Goal: Task Accomplishment & Management: Use online tool/utility

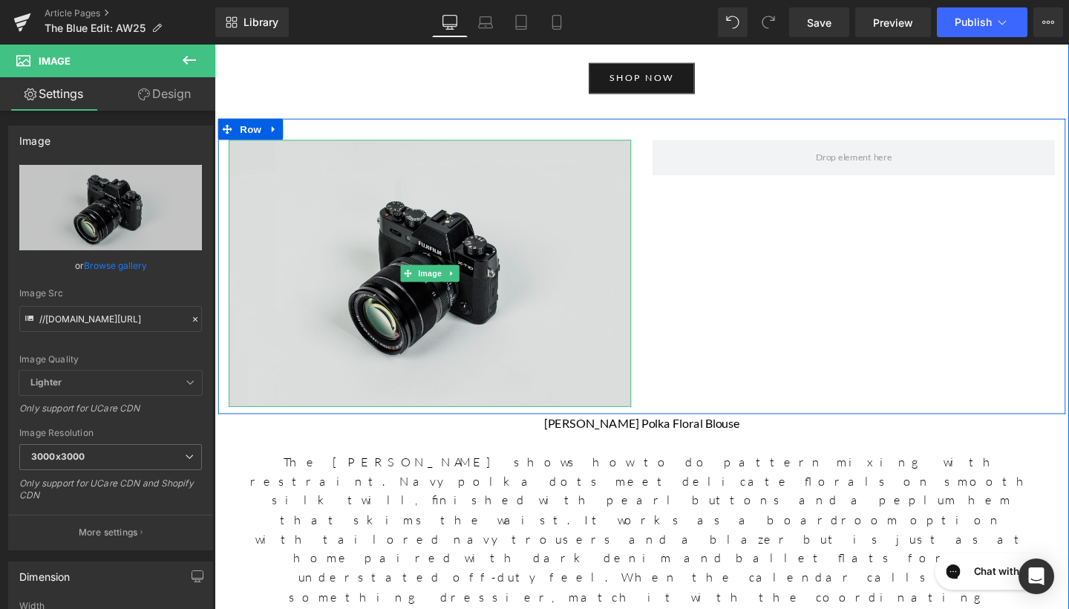
scroll to position [1409, 0]
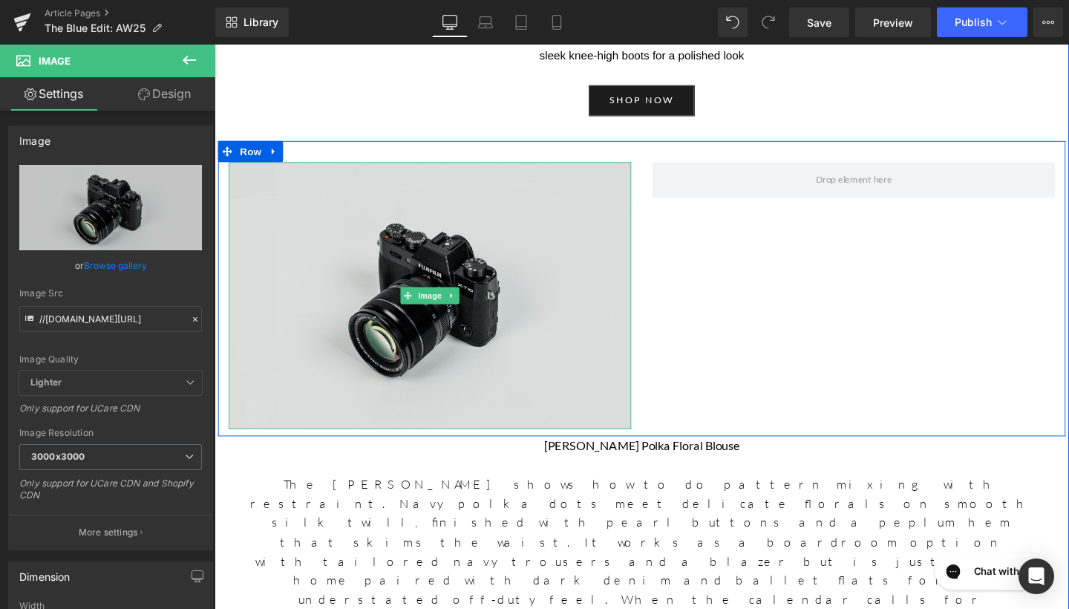
click at [392, 336] on img at bounding box center [440, 309] width 423 height 281
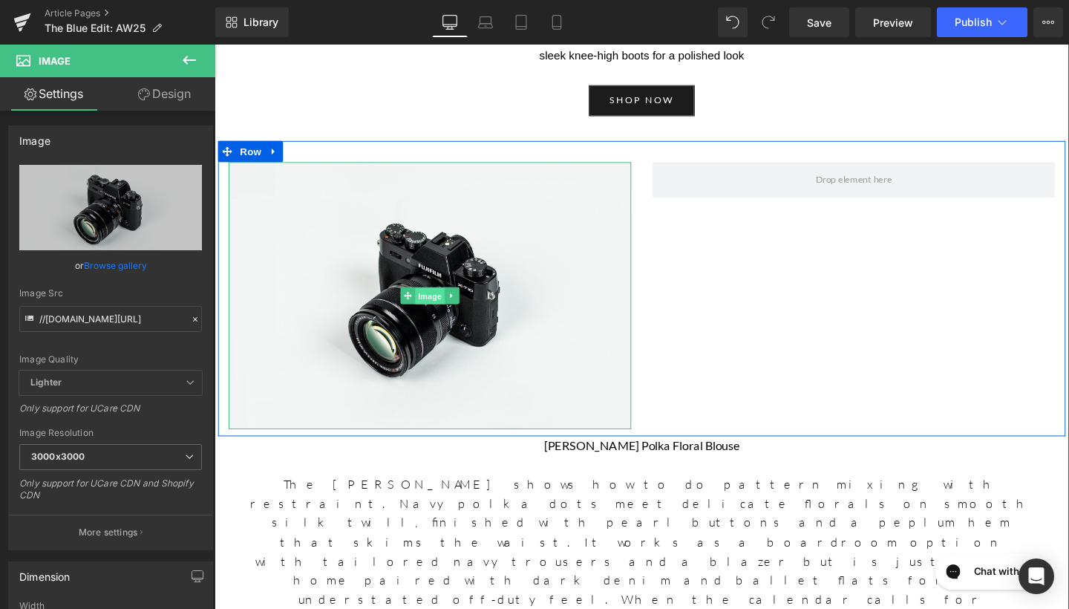
click at [440, 309] on span "Image" at bounding box center [441, 310] width 31 height 18
click at [431, 316] on span "Image" at bounding box center [441, 309] width 31 height 18
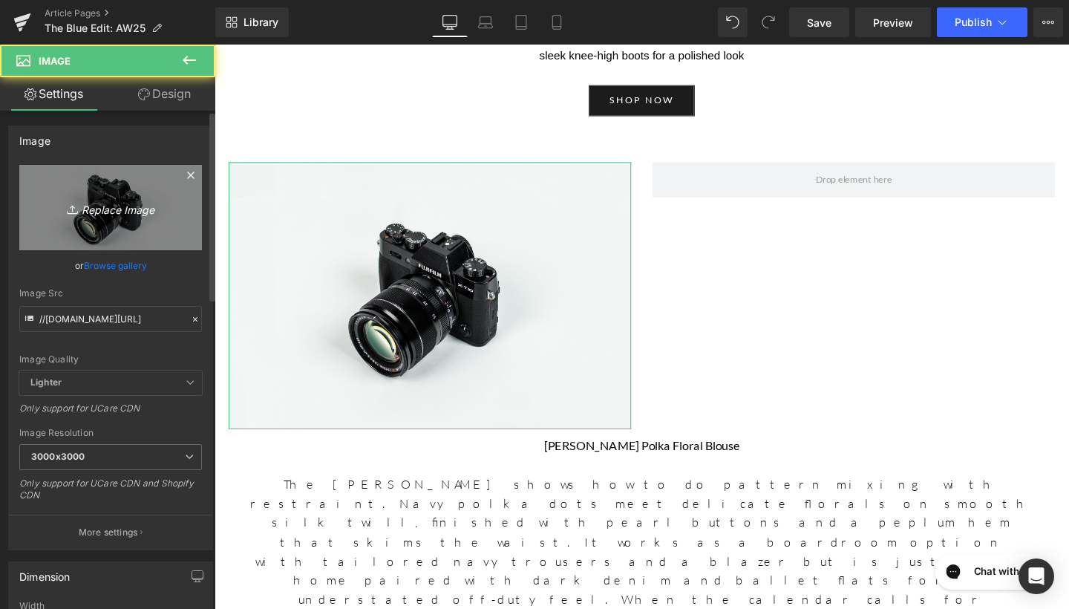
click at [116, 198] on icon "Replace Image" at bounding box center [110, 207] width 119 height 19
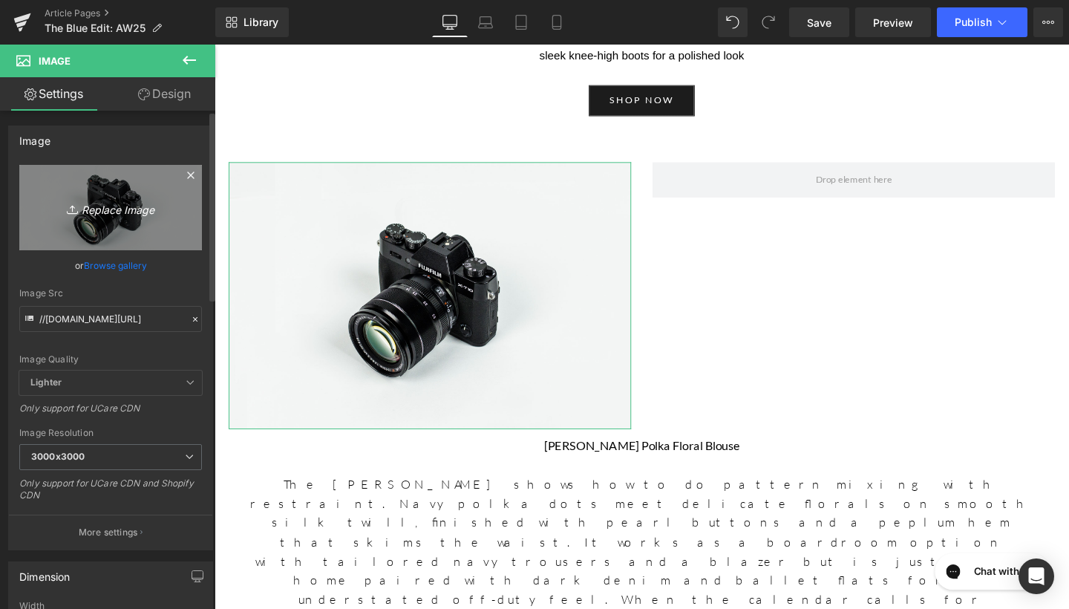
type input "C:\fakepath\[DOMAIN_NAME]_530018157_18523543984020093_1930997515326892702_n.jpg"
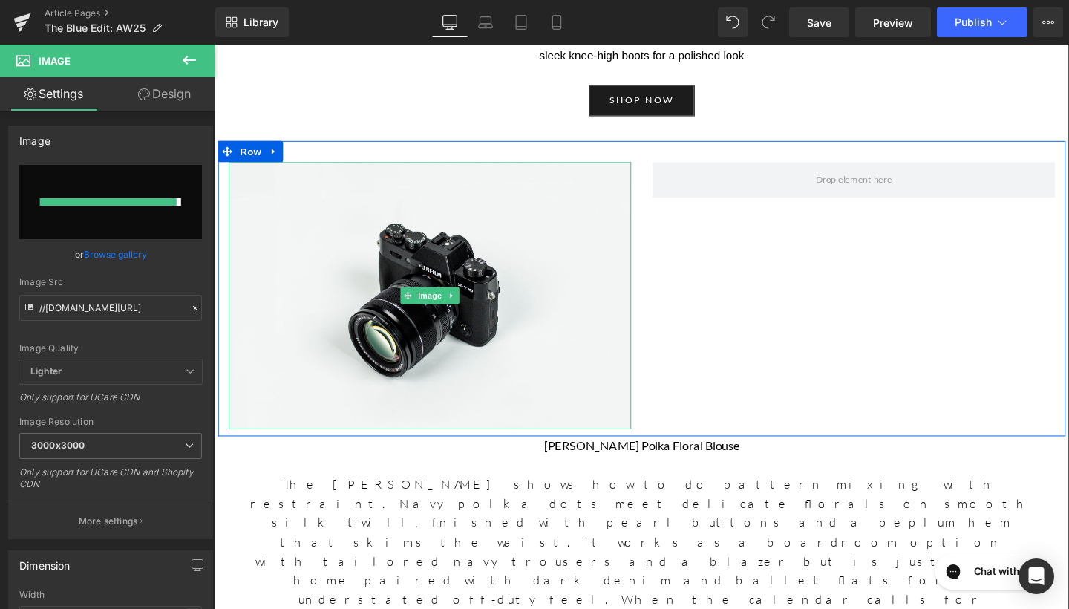
type input "[URL][DOMAIN_NAME][DOMAIN_NAME]"
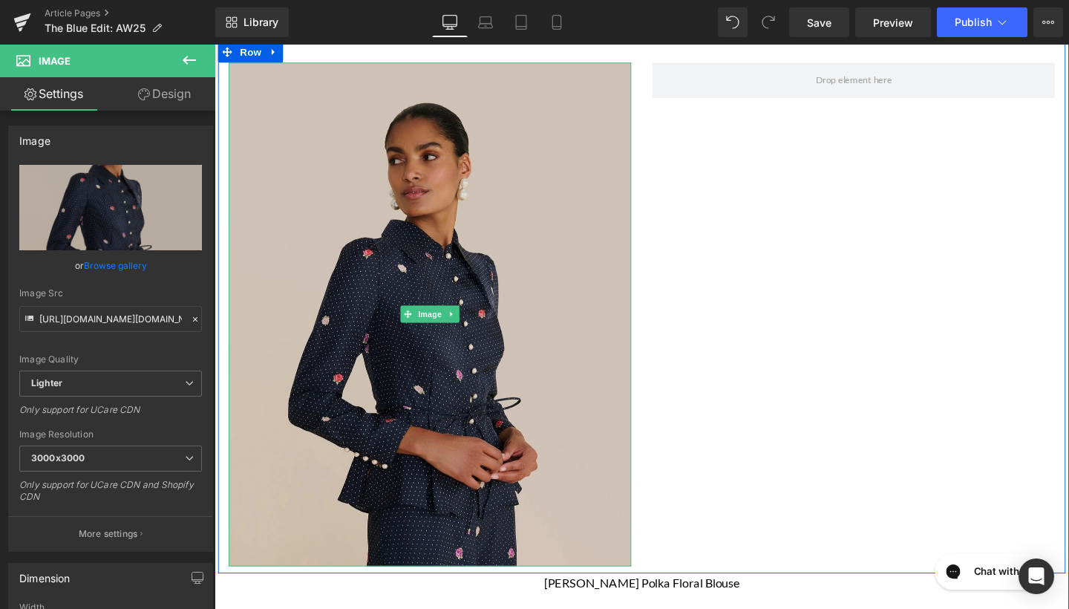
scroll to position [1497, 0]
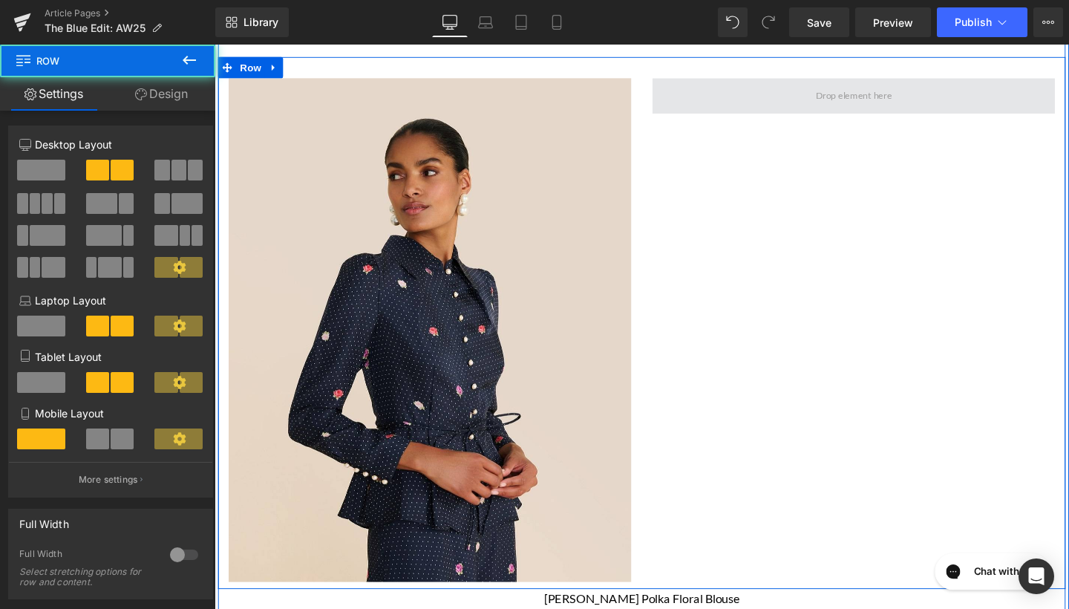
click at [747, 101] on span at bounding box center [886, 98] width 423 height 37
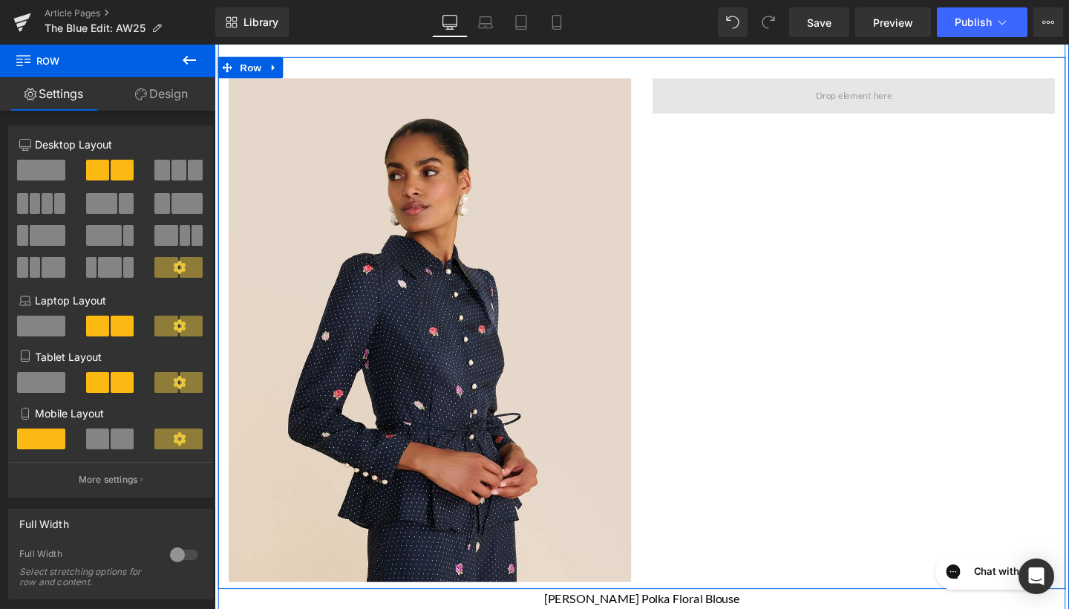
click at [759, 99] on span at bounding box center [886, 98] width 423 height 37
click at [810, 108] on span at bounding box center [886, 98] width 423 height 37
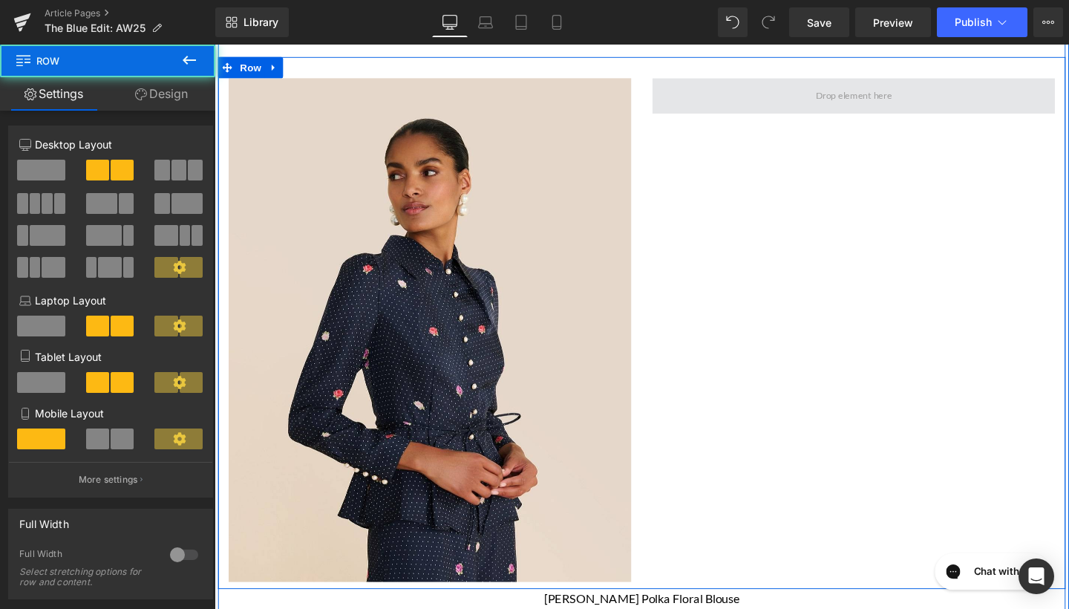
click at [810, 108] on span at bounding box center [886, 98] width 423 height 37
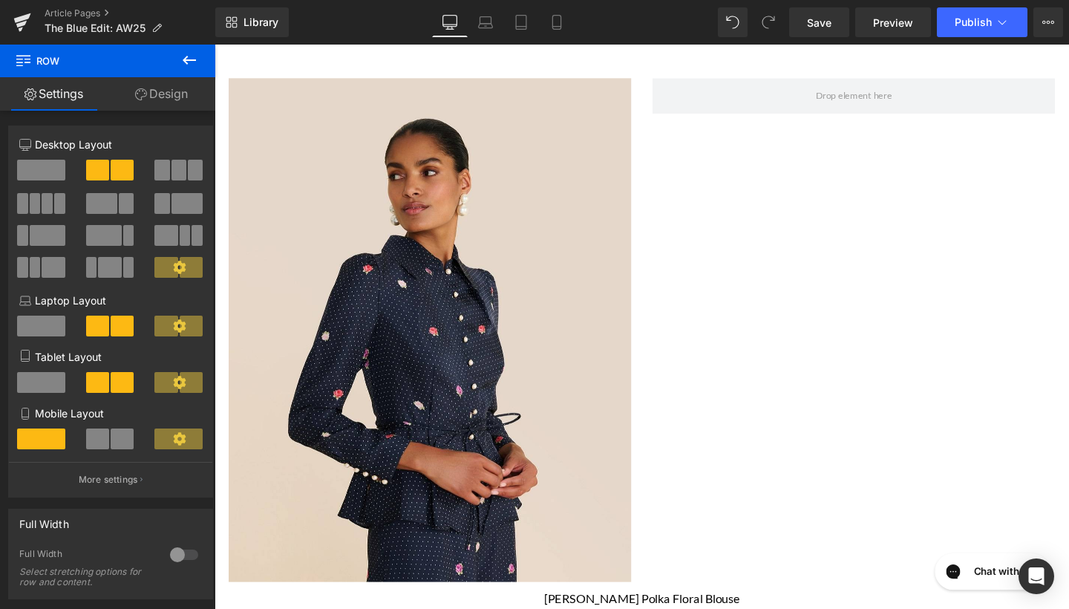
click at [197, 65] on icon at bounding box center [189, 60] width 18 height 18
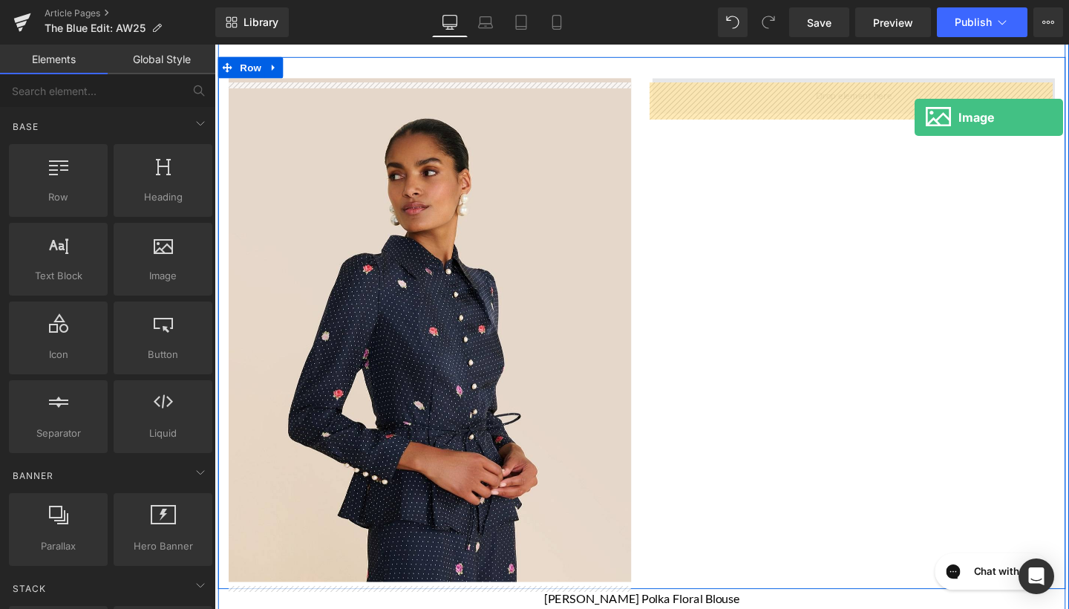
drag, startPoint x: 366, startPoint y: 332, endPoint x: 949, endPoint y: 120, distance: 620.2
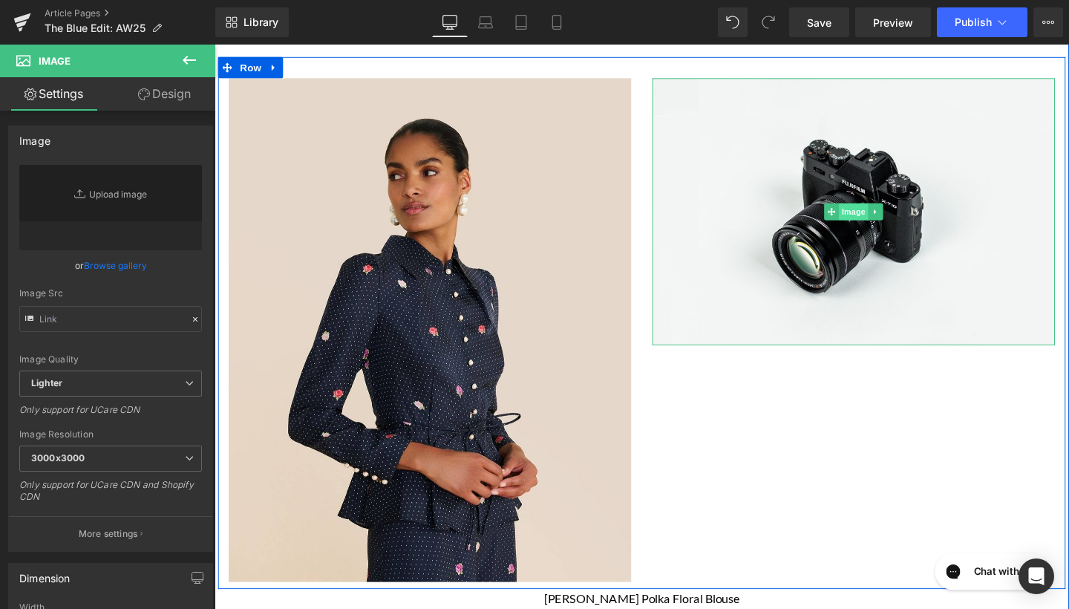
click at [878, 219] on span "Image" at bounding box center [886, 221] width 31 height 18
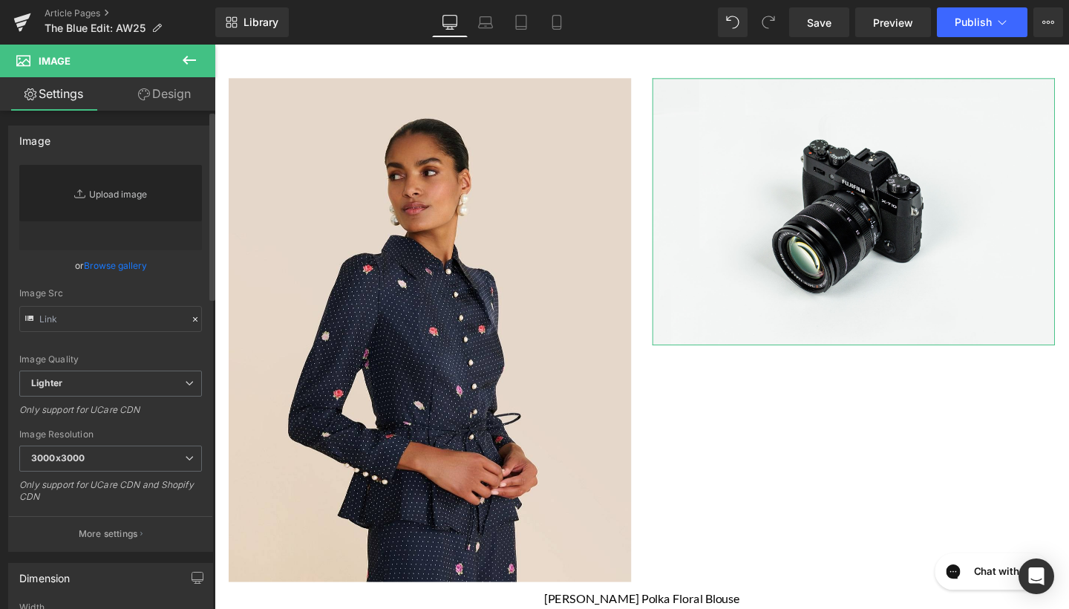
click at [62, 205] on link "Replace Image" at bounding box center [110, 207] width 183 height 85
type input "//[DOMAIN_NAME][URL]"
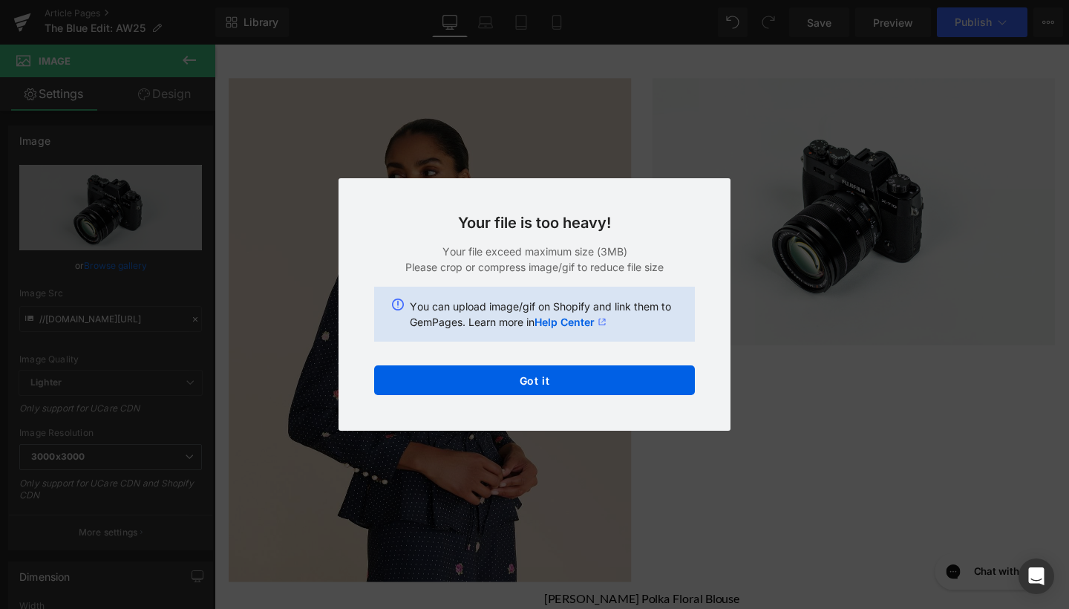
click at [561, 324] on link "Help Center" at bounding box center [571, 322] width 72 height 16
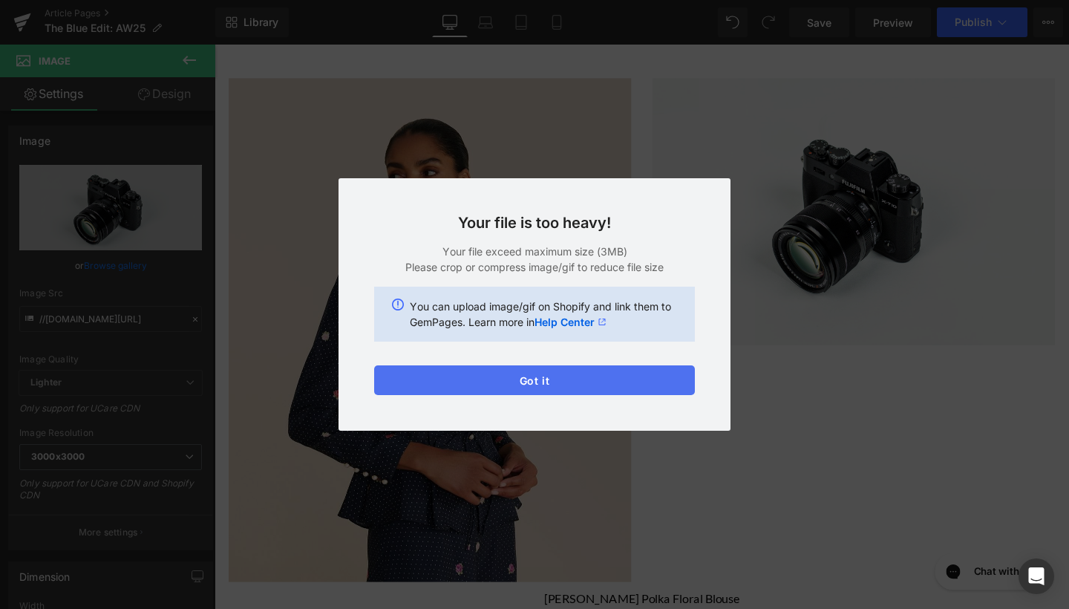
click at [498, 370] on button "Got it" at bounding box center [534, 380] width 321 height 30
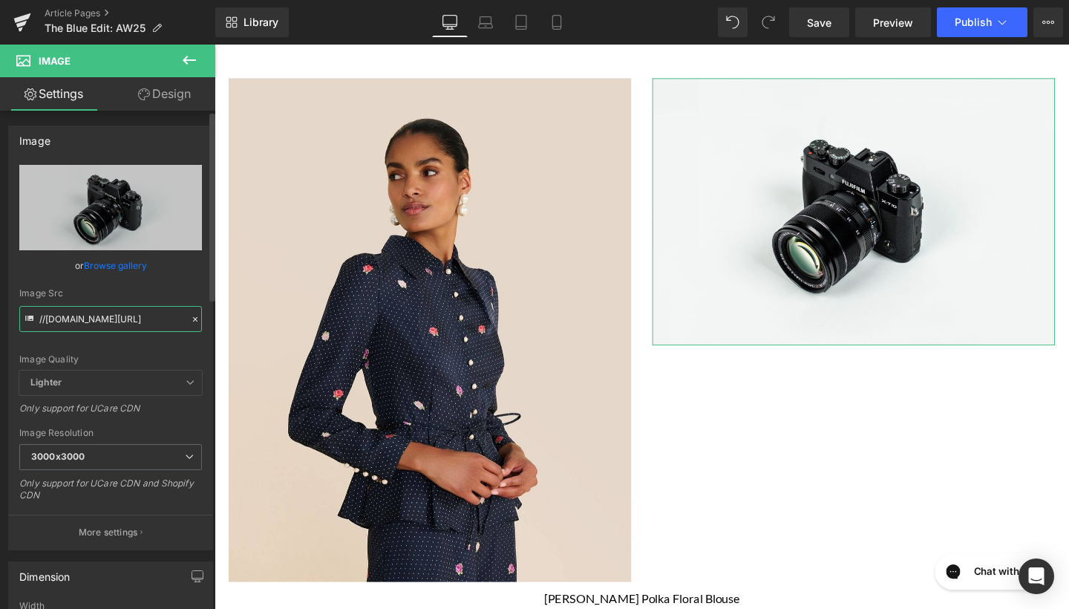
click at [99, 319] on input "//[DOMAIN_NAME][URL]" at bounding box center [110, 319] width 183 height 26
click at [190, 316] on icon at bounding box center [195, 319] width 10 height 10
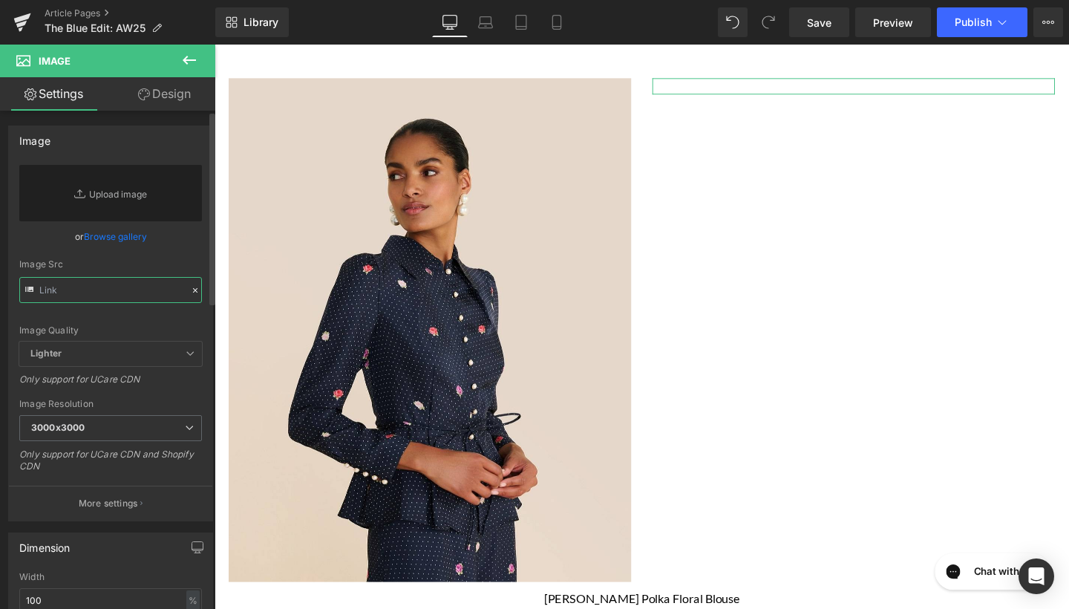
click at [136, 299] on input "text" at bounding box center [110, 290] width 183 height 26
paste input "[URL][DOMAIN_NAME]"
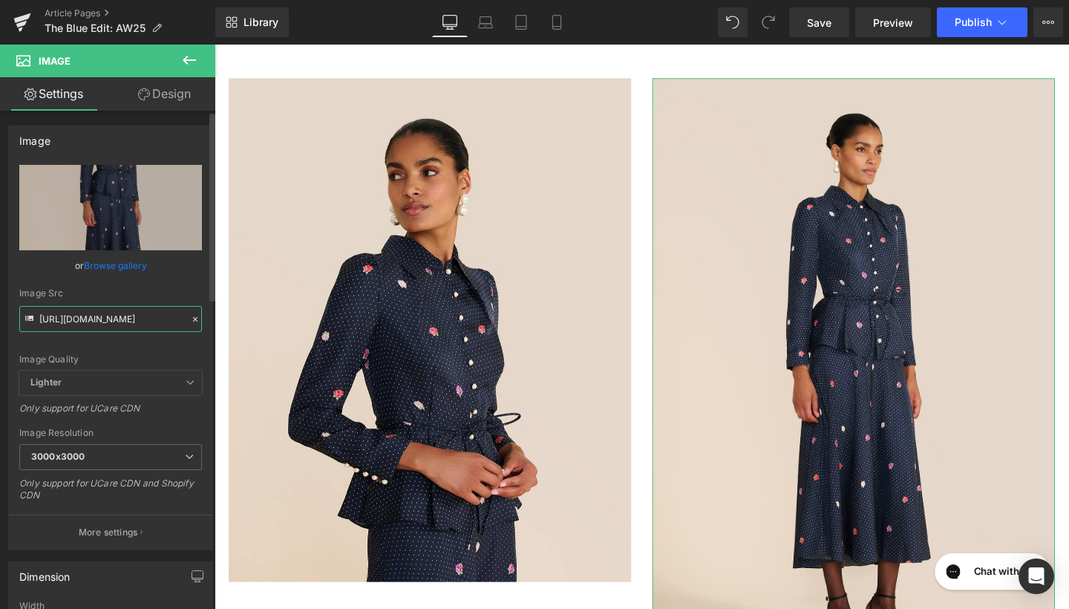
type input "[URL][DOMAIN_NAME]"
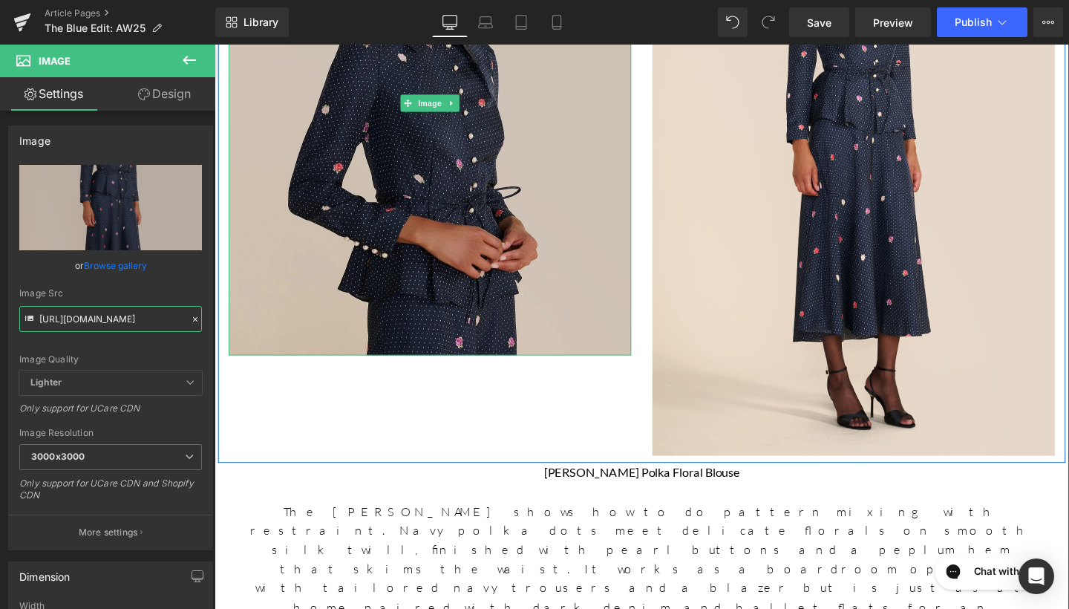
scroll to position [1694, 0]
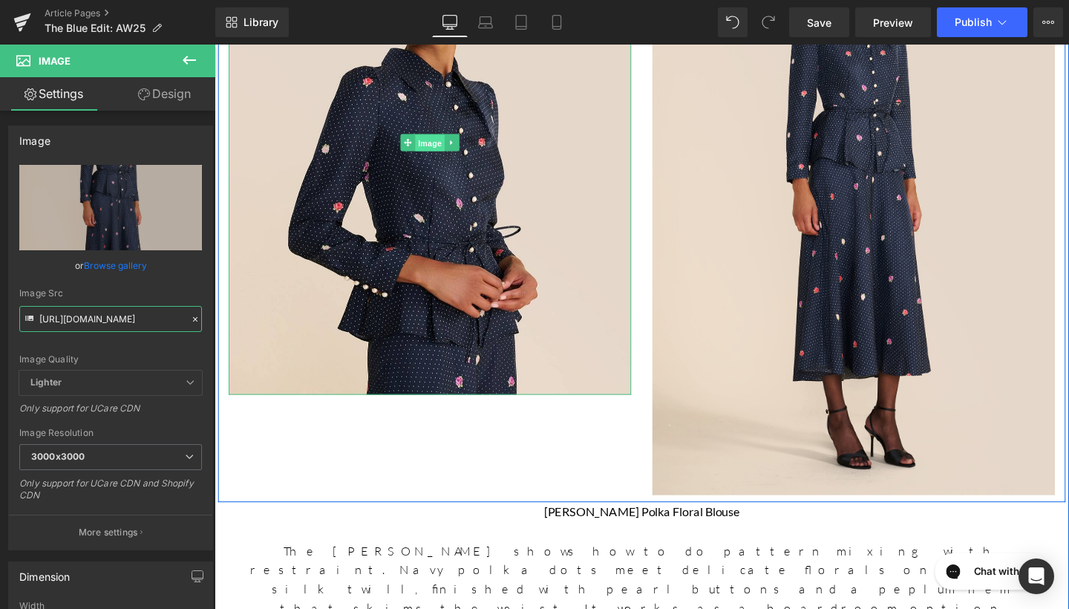
click at [437, 154] on span "Image" at bounding box center [441, 149] width 31 height 18
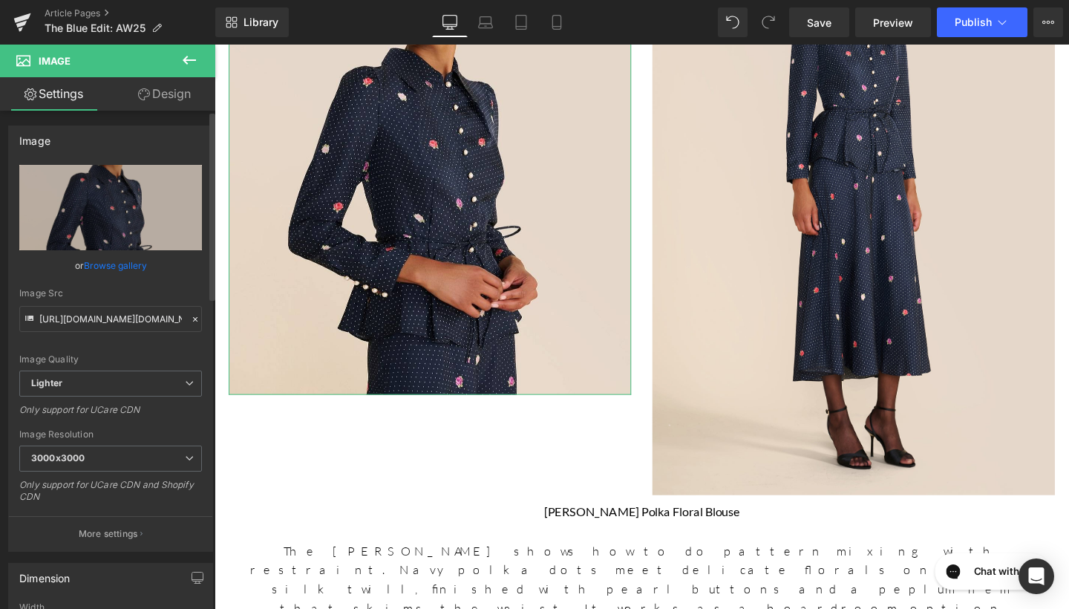
click at [194, 322] on icon at bounding box center [195, 319] width 10 height 10
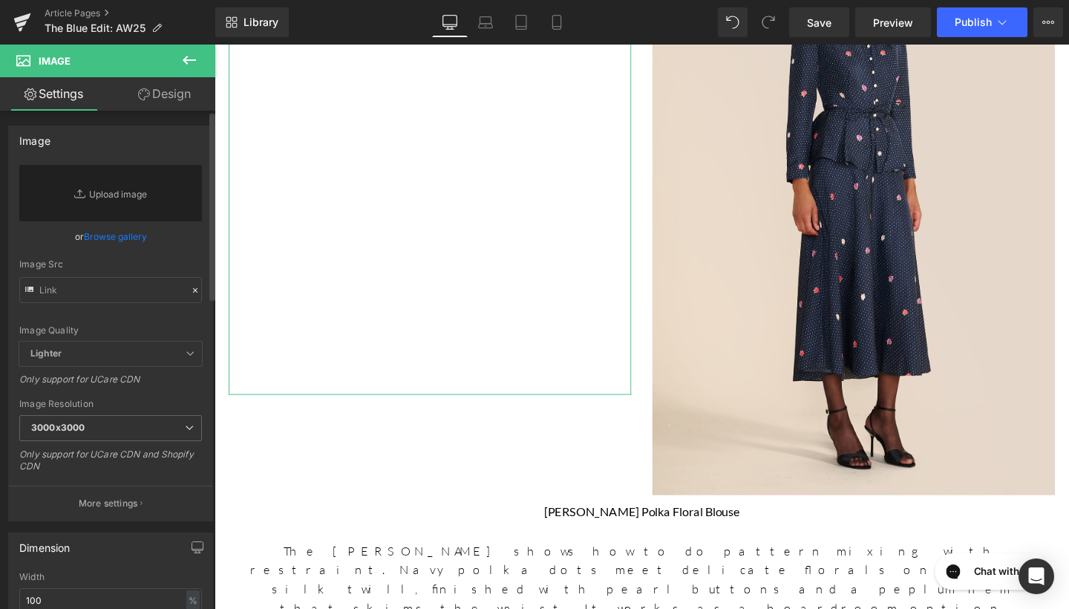
click at [189, 316] on div "Image Quality Lighter Lightest Lighter Lighter Lightest Only support for UCare …" at bounding box center [110, 253] width 183 height 177
click at [137, 288] on input "text" at bounding box center [110, 290] width 183 height 26
paste input "[URL][DOMAIN_NAME]"
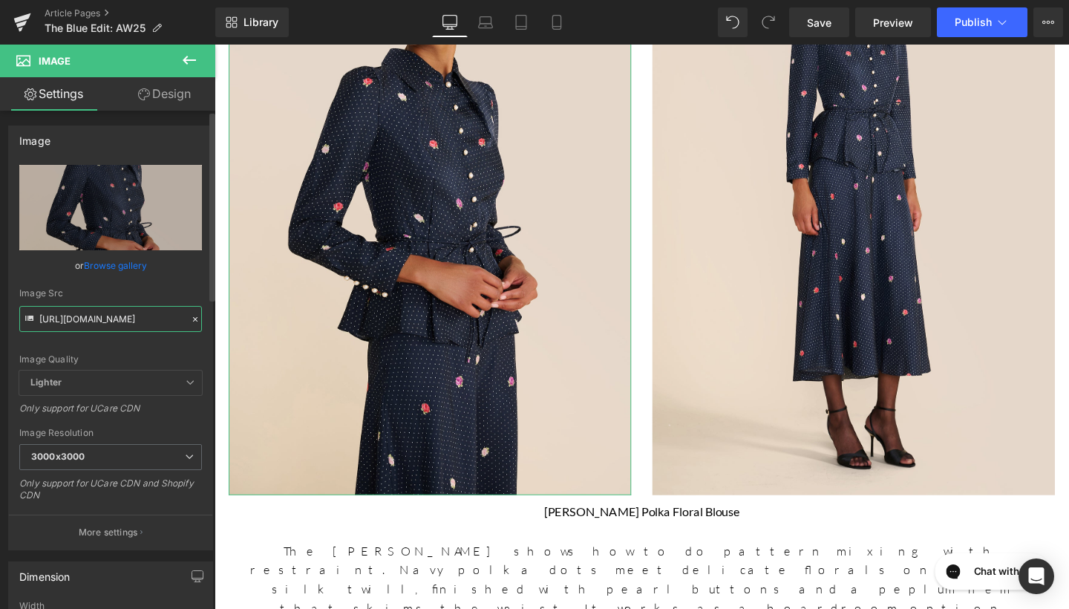
type input "[URL][DOMAIN_NAME]"
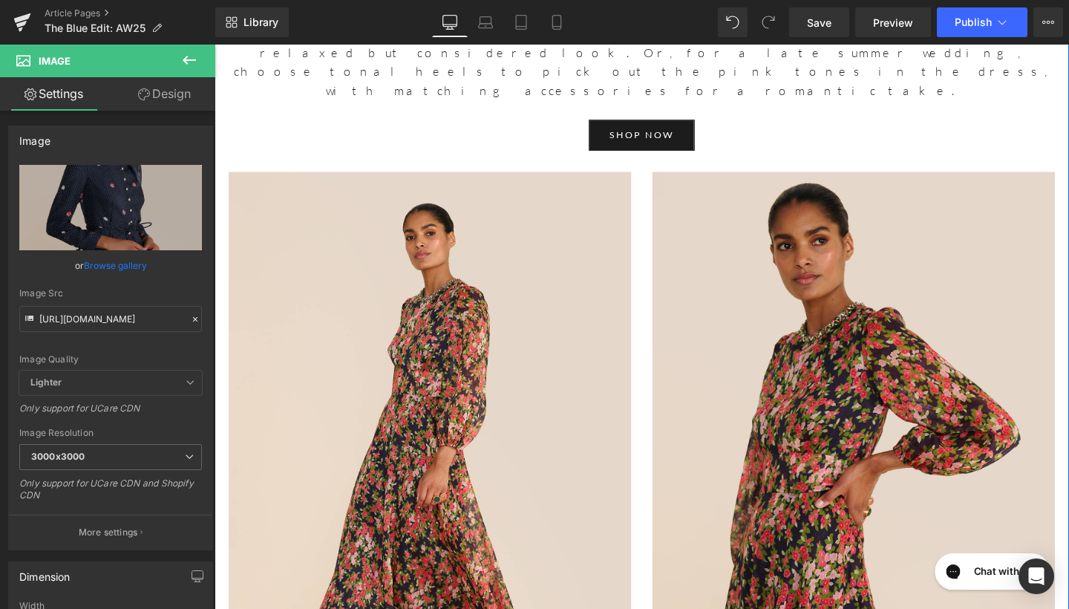
scroll to position [4452, 0]
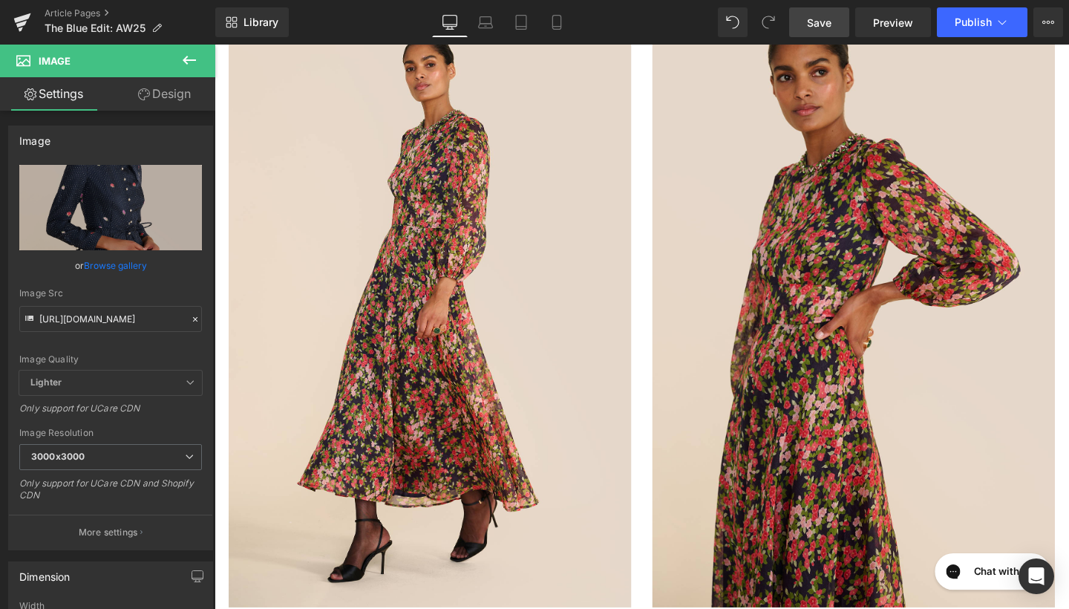
click at [826, 10] on link "Save" at bounding box center [819, 22] width 60 height 30
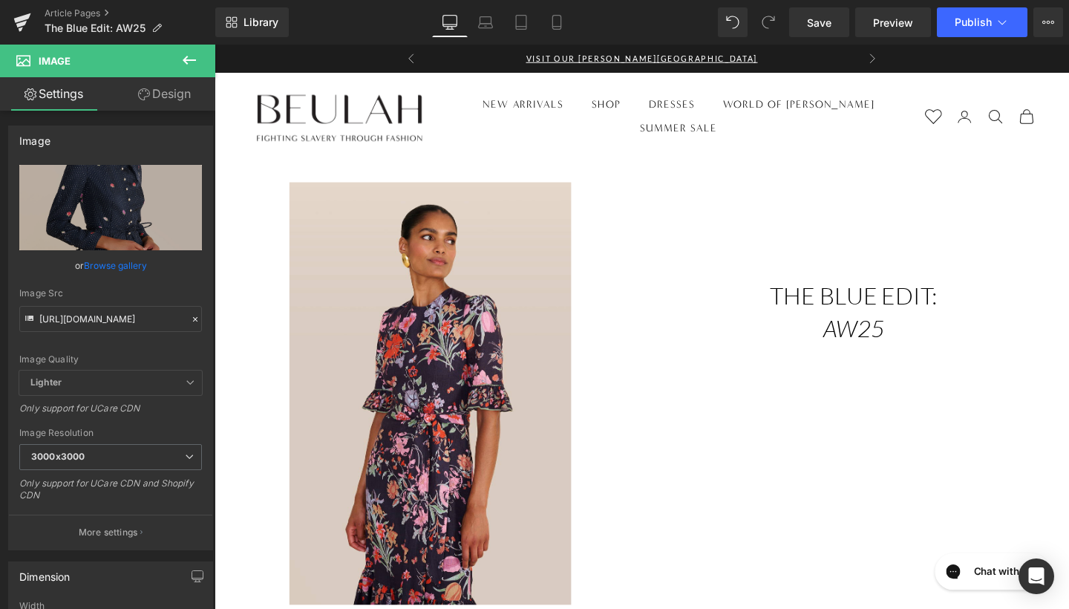
scroll to position [0, 0]
click at [830, 22] on span "Save" at bounding box center [819, 23] width 25 height 16
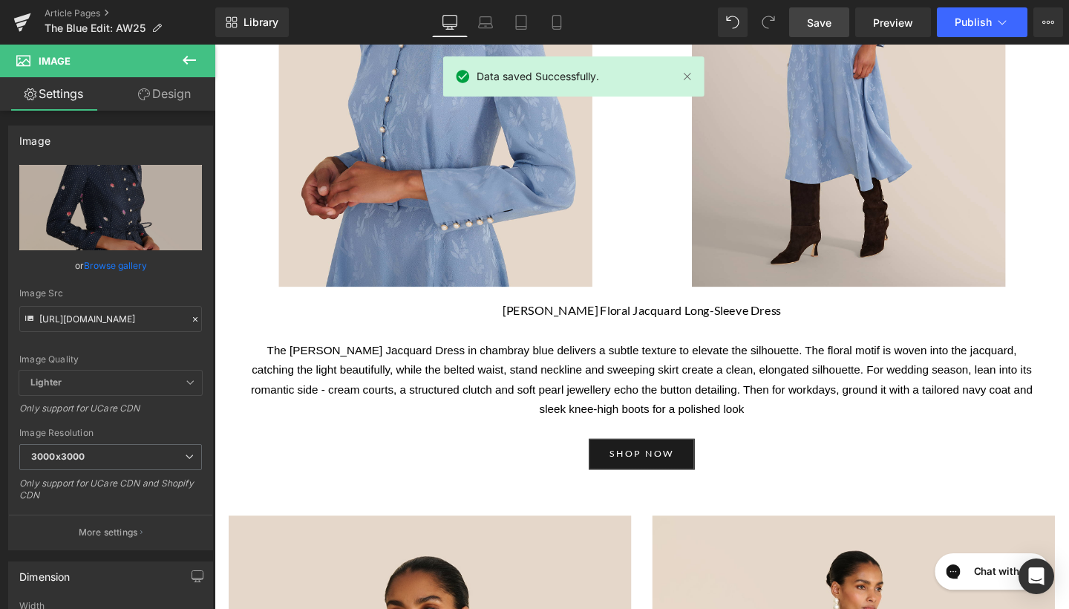
scroll to position [1386, 0]
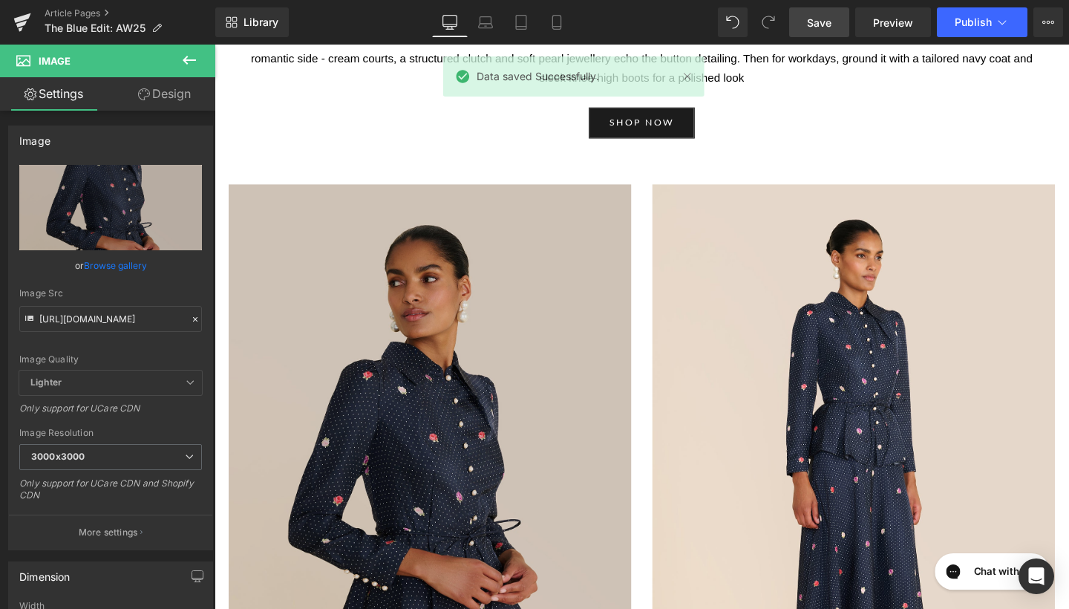
click at [427, 461] on img at bounding box center [440, 509] width 423 height 635
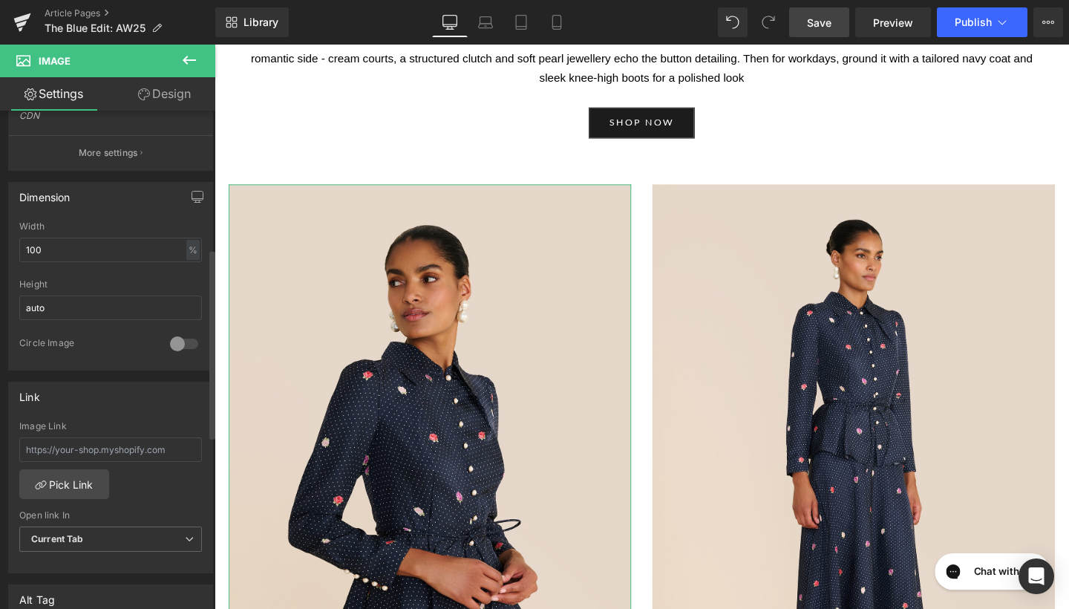
scroll to position [383, 0]
click at [139, 449] on input "text" at bounding box center [110, 446] width 183 height 25
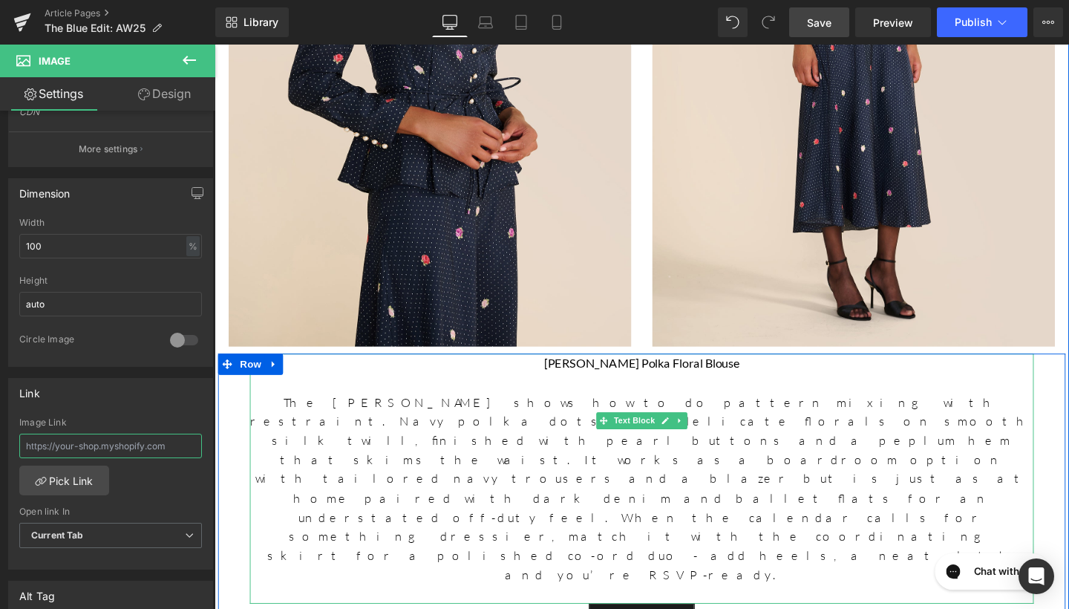
scroll to position [1900, 0]
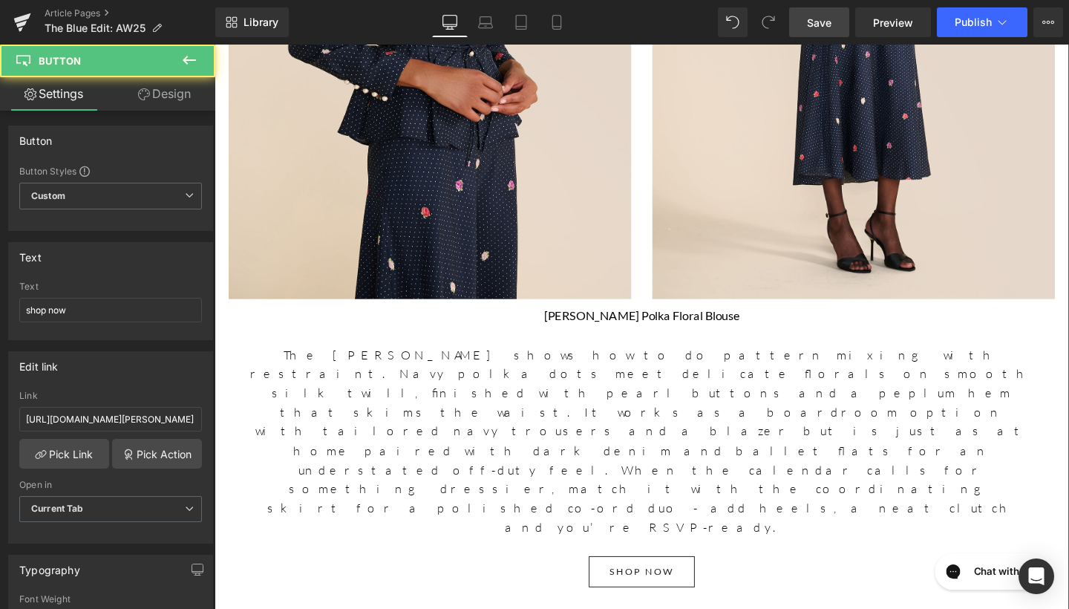
click at [653, 582] on div "shop now Button" at bounding box center [663, 598] width 869 height 33
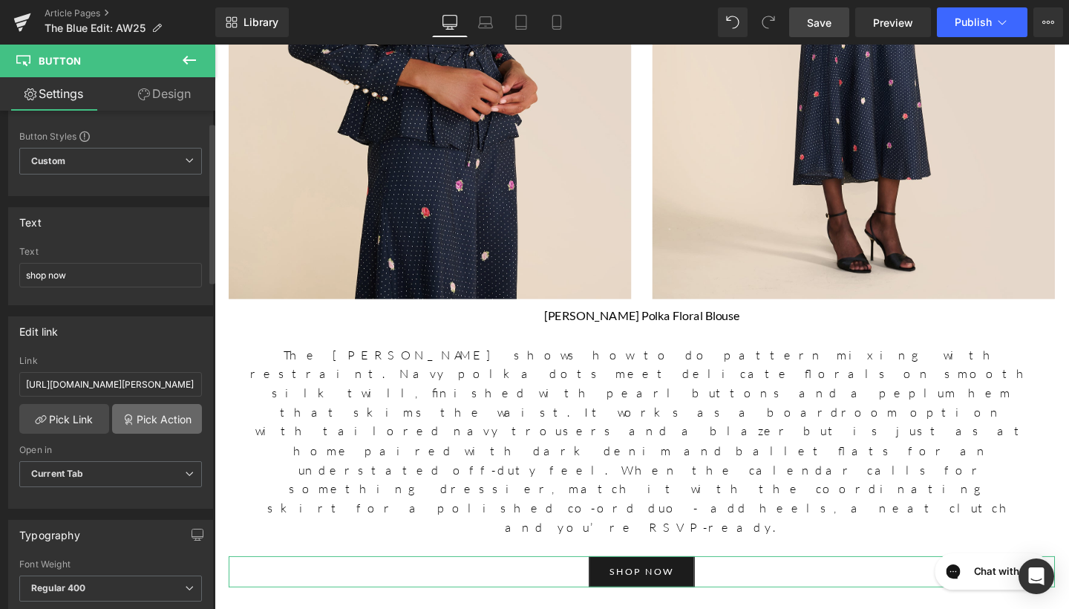
scroll to position [36, 0]
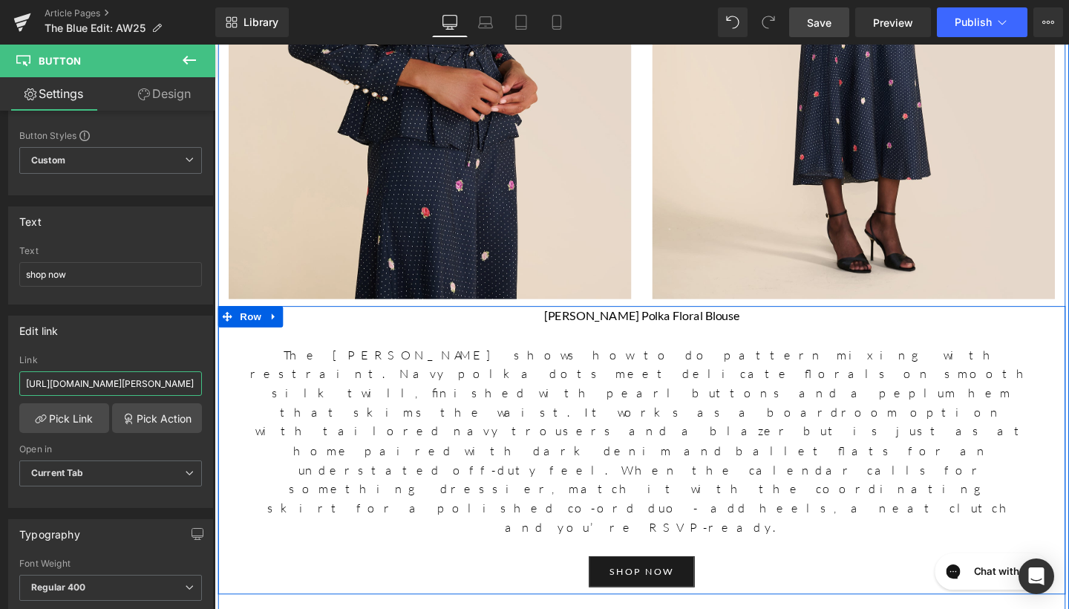
drag, startPoint x: 237, startPoint y: 428, endPoint x: 231, endPoint y: 417, distance: 12.6
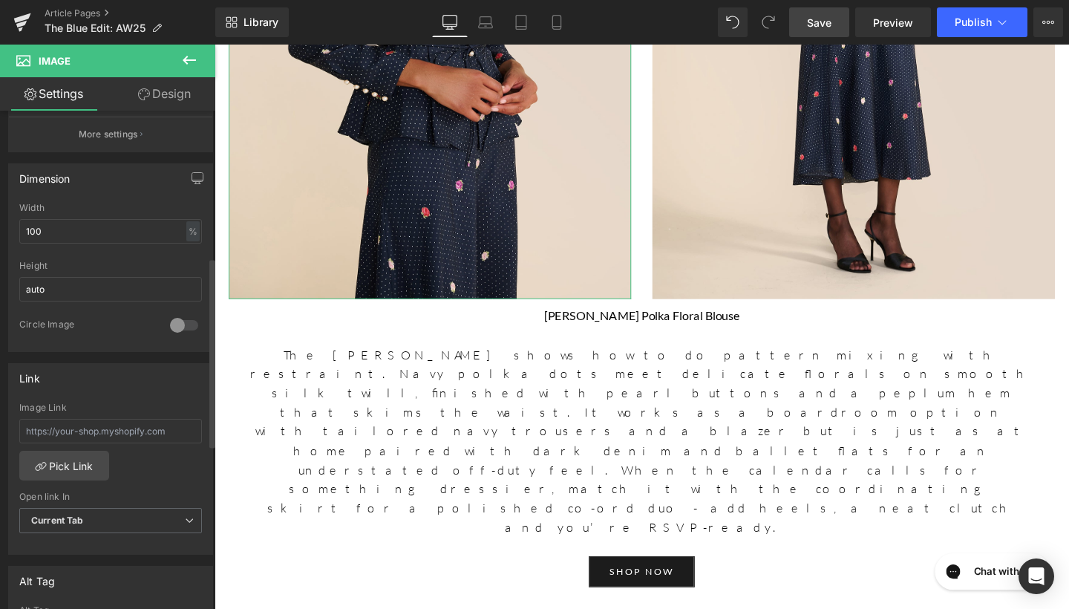
scroll to position [427, 0]
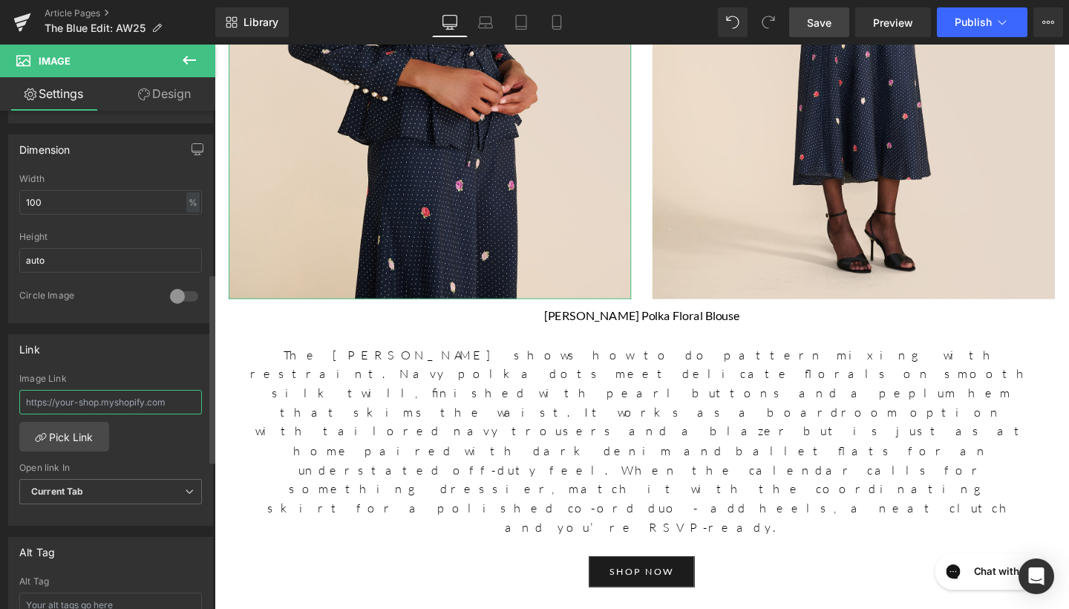
click at [84, 405] on input "text" at bounding box center [110, 402] width 183 height 25
paste input "[URL][DOMAIN_NAME][PERSON_NAME]"
type input "[URL][DOMAIN_NAME][PERSON_NAME]"
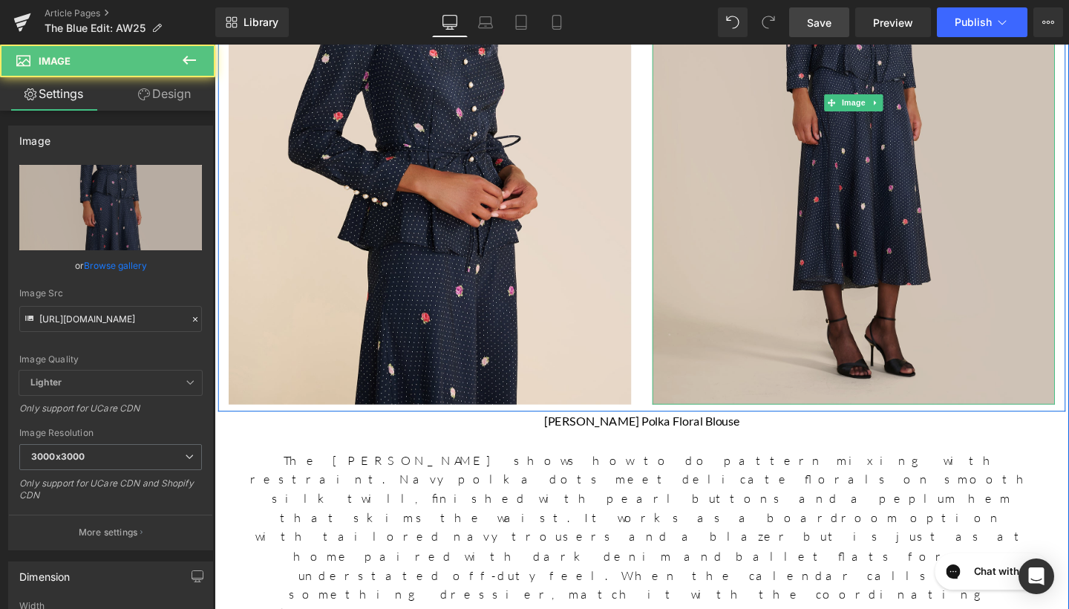
scroll to position [1774, 0]
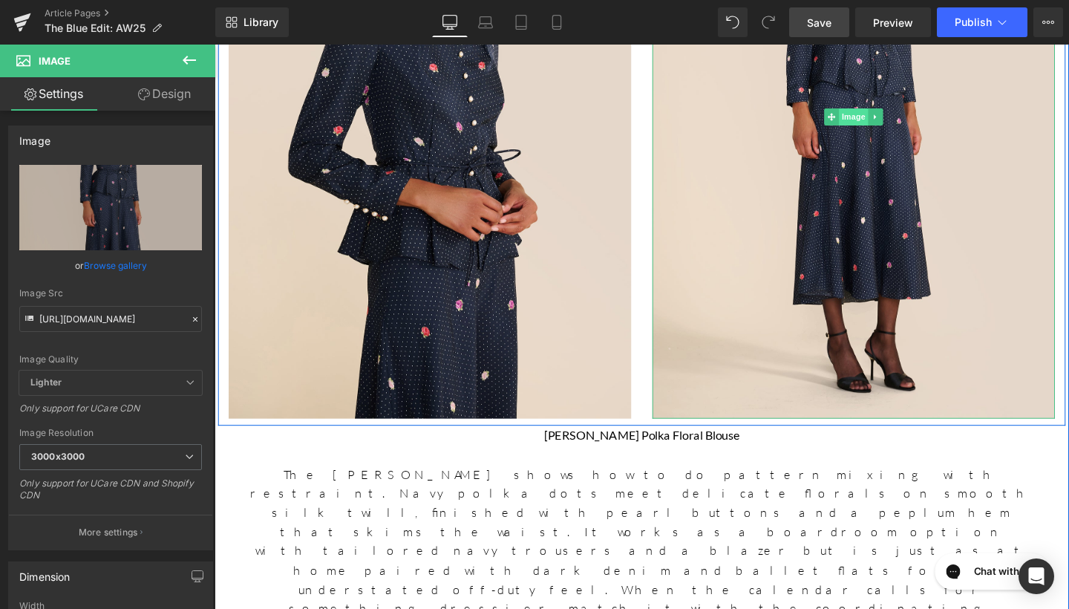
click at [887, 127] on span "Image" at bounding box center [886, 121] width 31 height 18
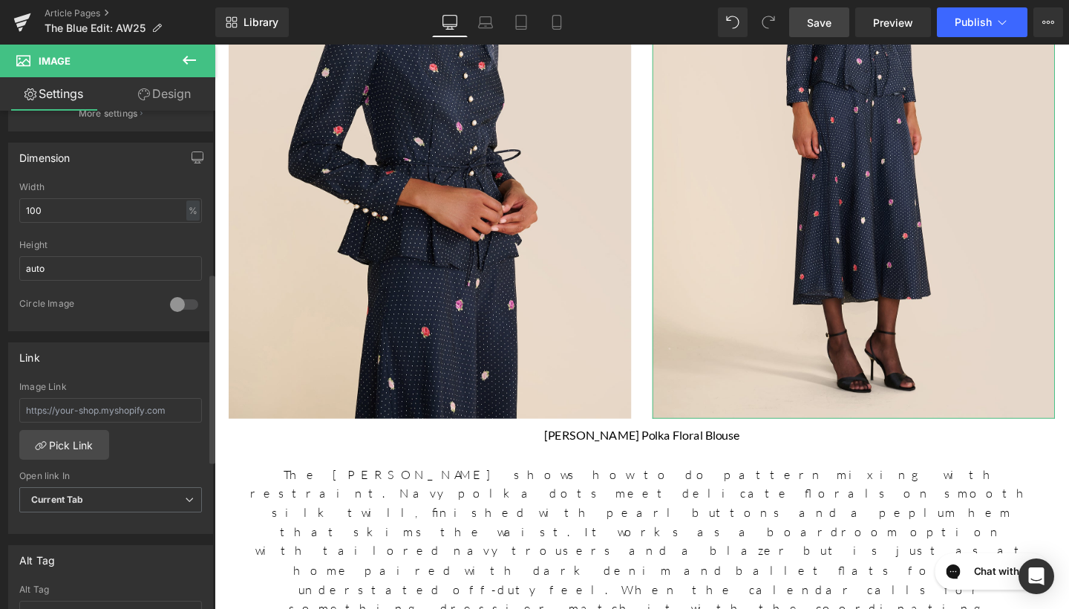
scroll to position [426, 0]
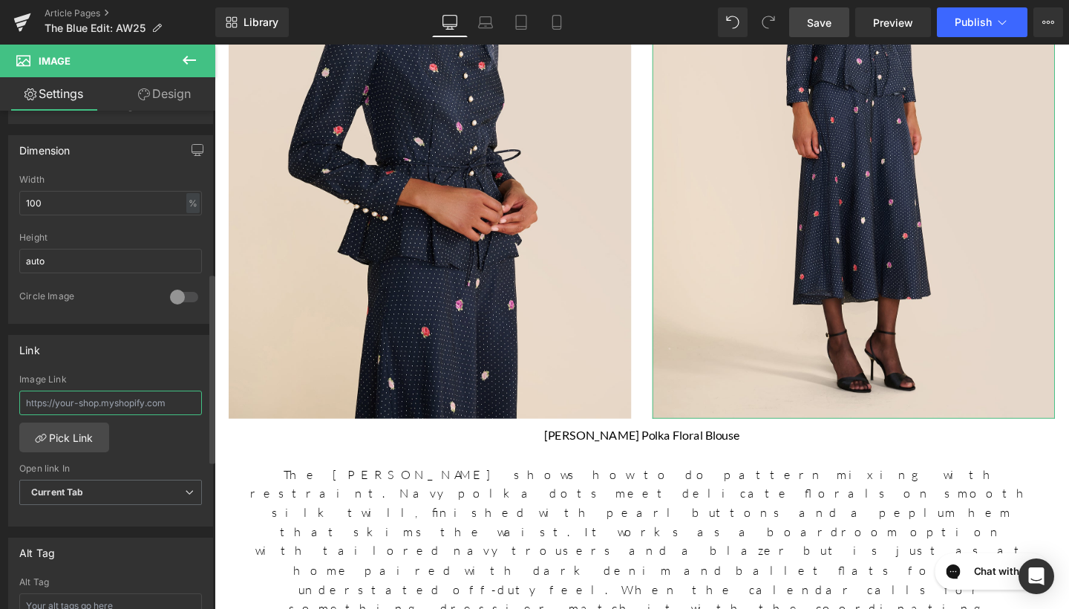
click at [160, 391] on input "text" at bounding box center [110, 403] width 183 height 25
paste input "[URL][DOMAIN_NAME][PERSON_NAME]"
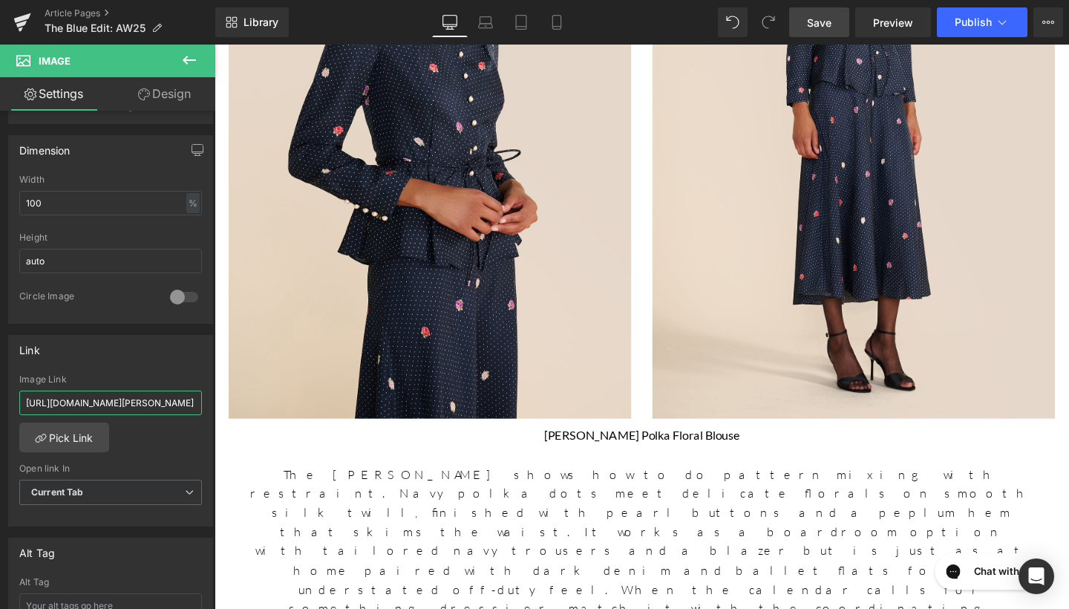
type input "[URL][DOMAIN_NAME][PERSON_NAME]"
click at [824, 17] on span "Save" at bounding box center [819, 23] width 25 height 16
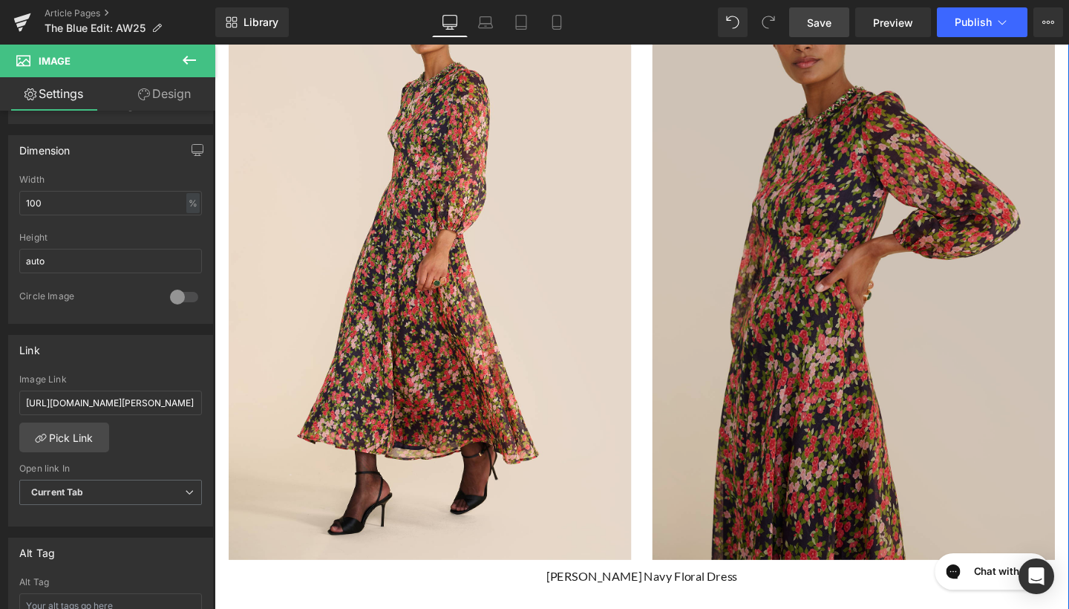
scroll to position [4504, 0]
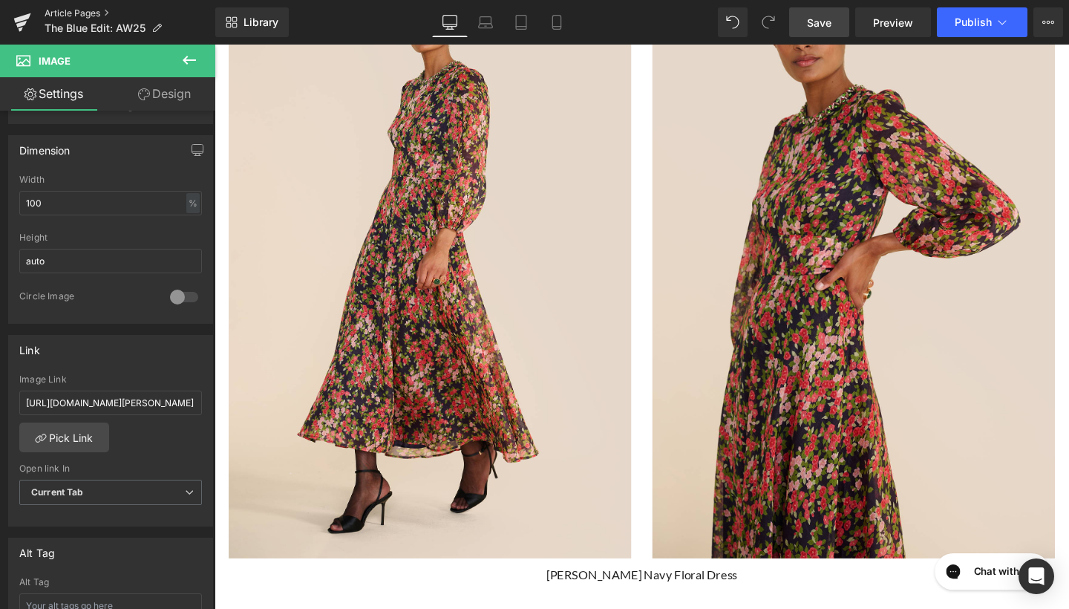
click at [64, 10] on link "Article Pages" at bounding box center [130, 13] width 171 height 12
